Goal: Task Accomplishment & Management: Use online tool/utility

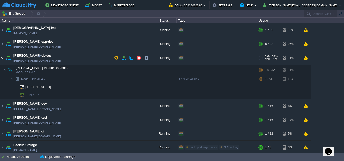
click at [2, 58] on img at bounding box center [2, 58] width 4 height 14
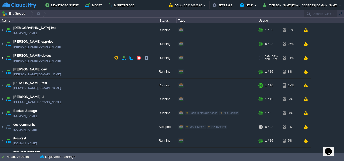
click at [2, 58] on img at bounding box center [2, 58] width 4 height 14
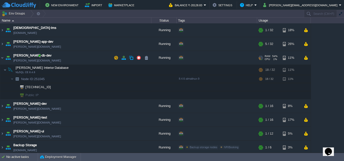
click at [39, 55] on div at bounding box center [39, 55] width 5 height 5
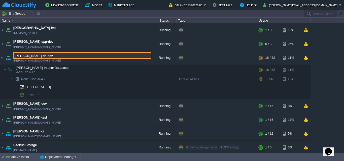
click at [39, 55] on input "[PERSON_NAME]-db-dev" at bounding box center [82, 55] width 138 height 7
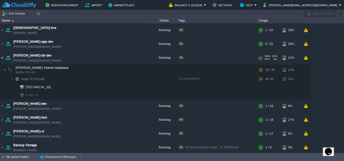
click at [0, 55] on img at bounding box center [2, 58] width 4 height 14
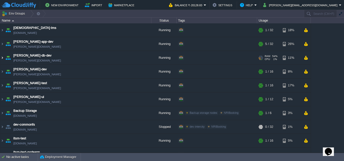
click at [0, 55] on img at bounding box center [2, 58] width 4 height 14
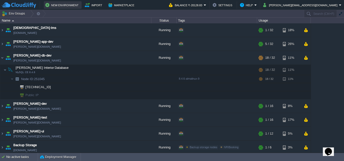
click at [61, 5] on button "New Environment" at bounding box center [62, 5] width 35 height 6
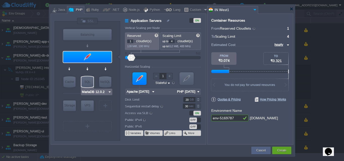
click at [110, 91] on img at bounding box center [110, 92] width 4 height 5
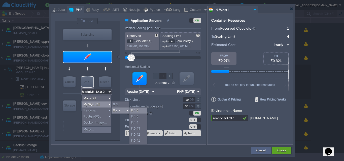
click at [136, 109] on div "8.4.6" at bounding box center [138, 111] width 18 height 6
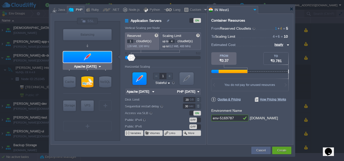
type input "MySQL CE 8.4.6"
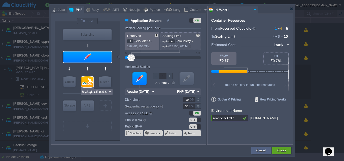
click at [89, 79] on div at bounding box center [87, 82] width 12 height 11
type input "SQL Databases"
type input "4"
type input "6"
type input "MySQL CE 8.4.6"
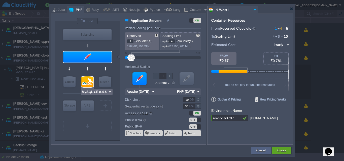
type input "8.4.6-almalinux-9"
type input "Stateless"
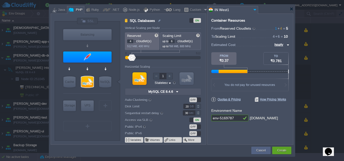
click at [174, 42] on input "6" at bounding box center [171, 42] width 6 height 4
type input "48"
click at [132, 41] on input "4" at bounding box center [130, 42] width 6 height 4
type input "16"
click at [234, 119] on input "env-5169787" at bounding box center [226, 118] width 30 height 7
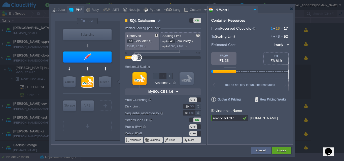
drag, startPoint x: 234, startPoint y: 119, endPoint x: 204, endPoint y: 120, distance: 29.7
click at [204, 120] on div "VM Balancing VM Application Servers VM Cache VM SQL VM NoSQL VM Storage VM VPS …" at bounding box center [172, 79] width 243 height 131
type input "[PERSON_NAME]-db-uat"
click at [174, 41] on input "48" at bounding box center [171, 42] width 6 height 4
type input "4"
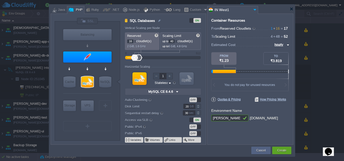
type input "40"
click at [282, 150] on button "Create" at bounding box center [281, 150] width 9 height 5
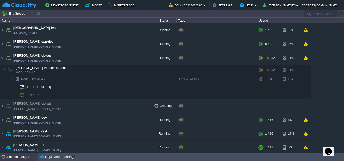
click at [19, 157] on div "3 active task(s)" at bounding box center [21, 157] width 31 height 8
